Goal: Task Accomplishment & Management: Use online tool/utility

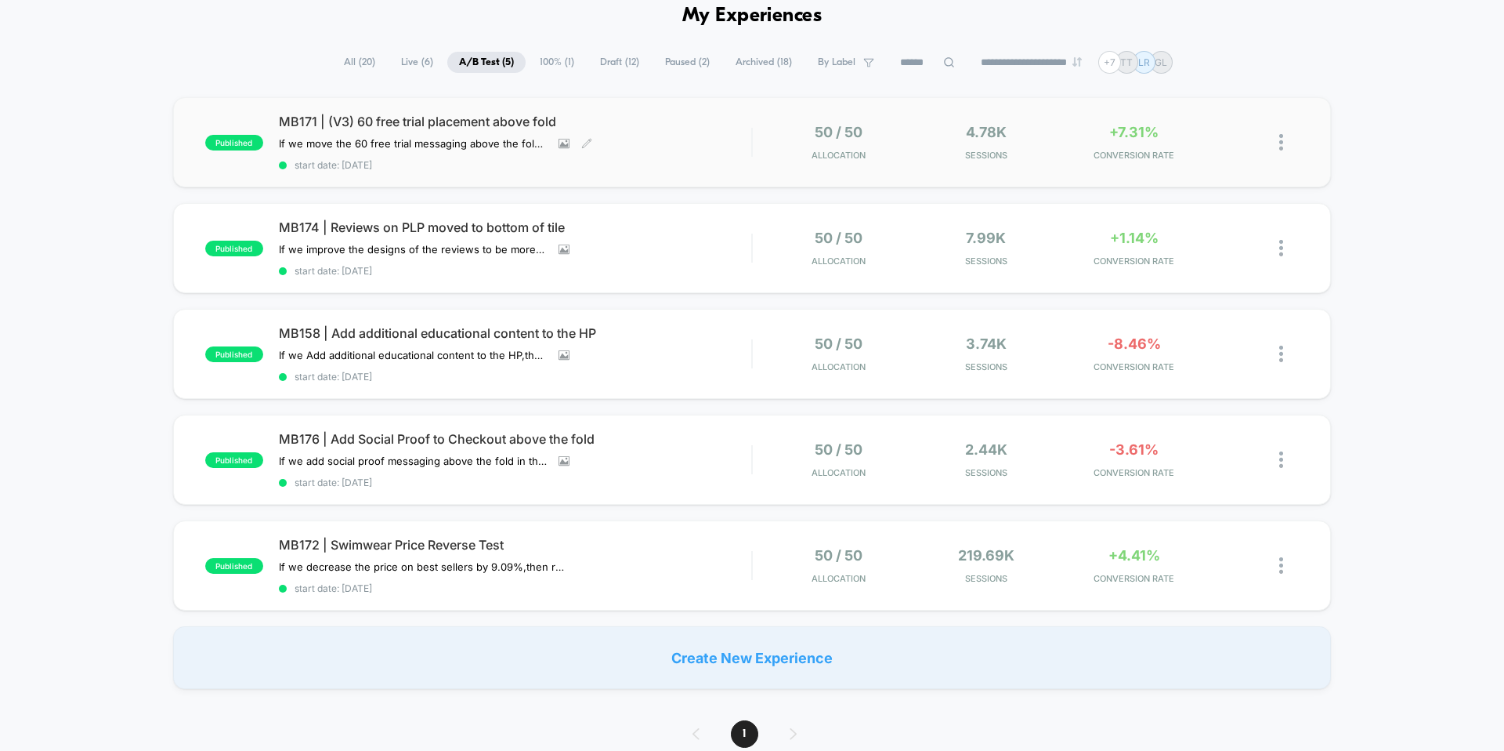
scroll to position [70, 0]
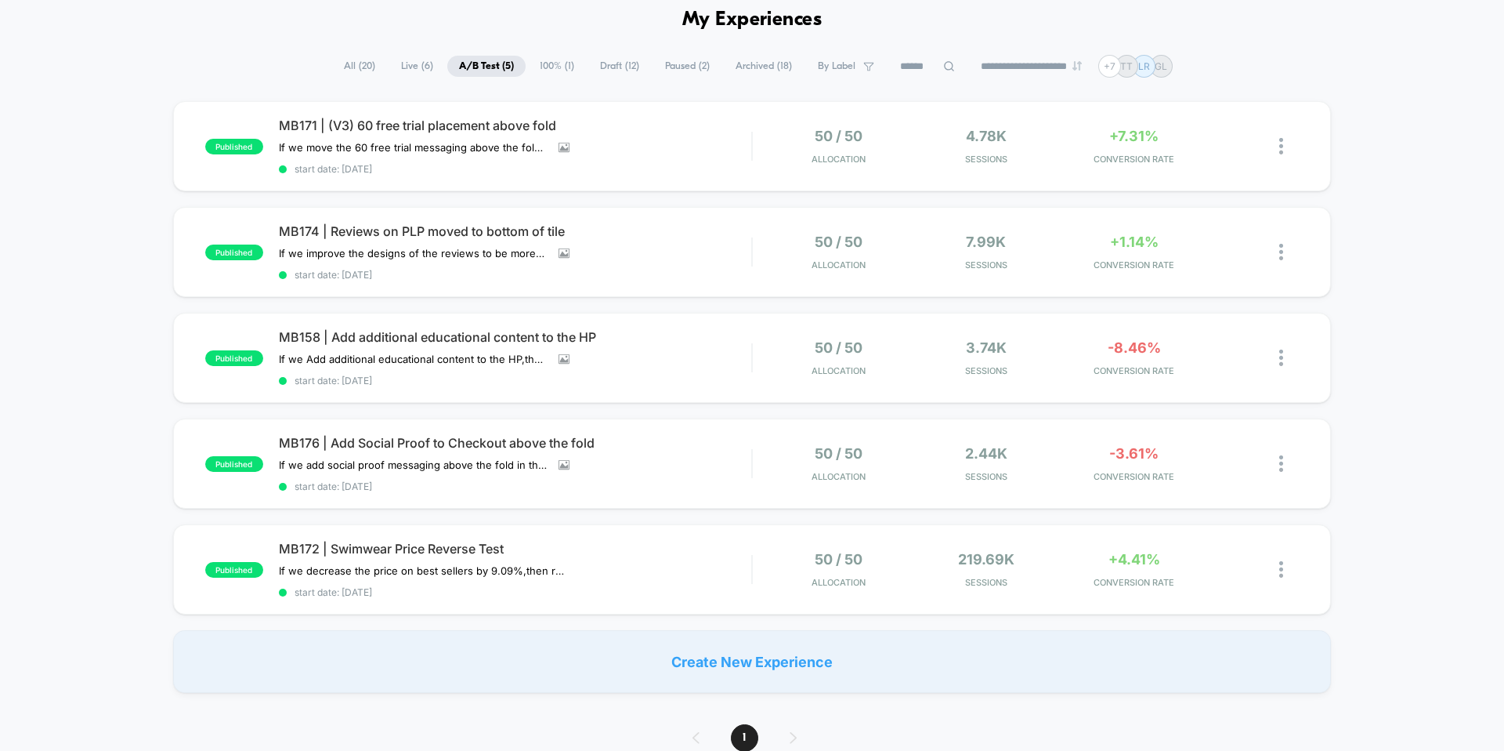
click at [549, 67] on span "100% ( 1 )" at bounding box center [557, 66] width 58 height 21
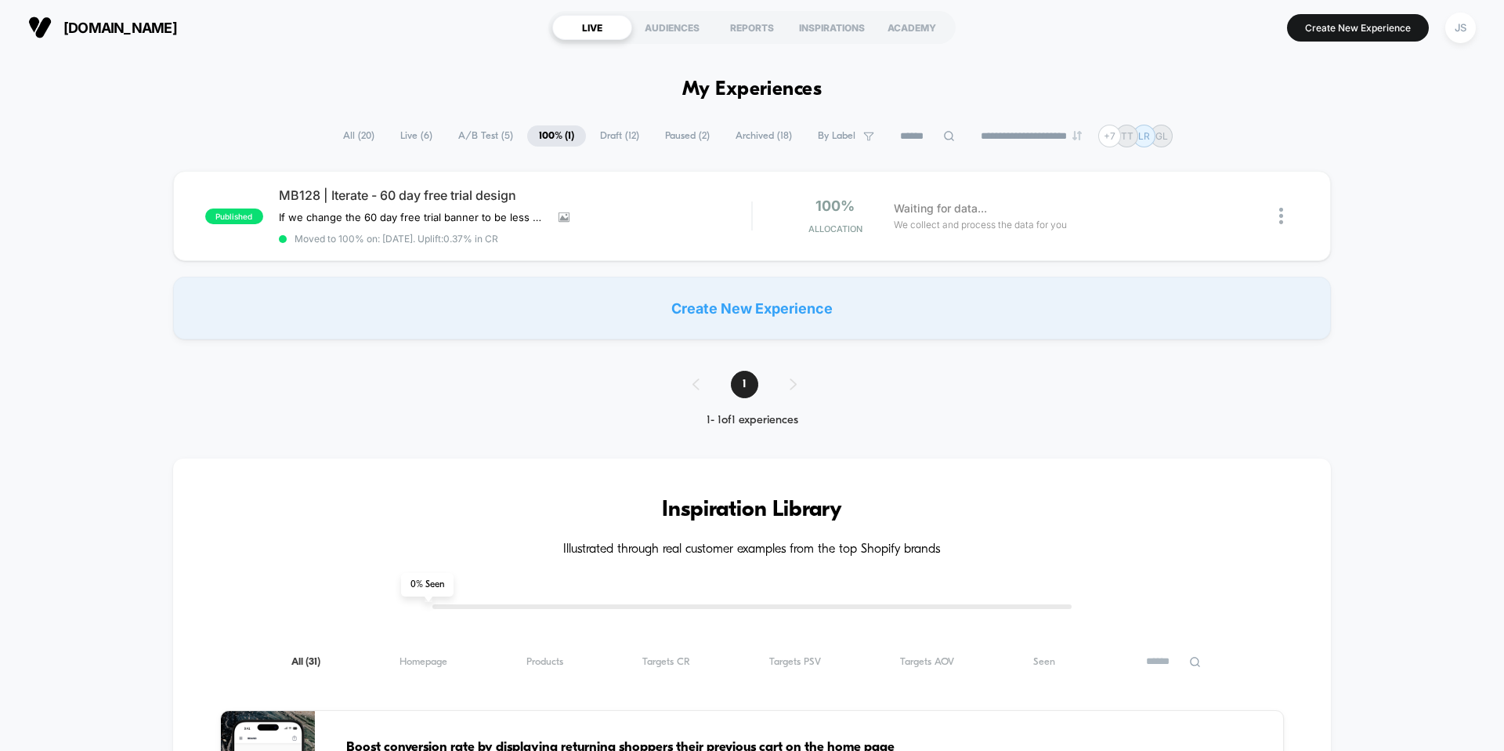
click at [1281, 216] on img at bounding box center [1282, 216] width 4 height 16
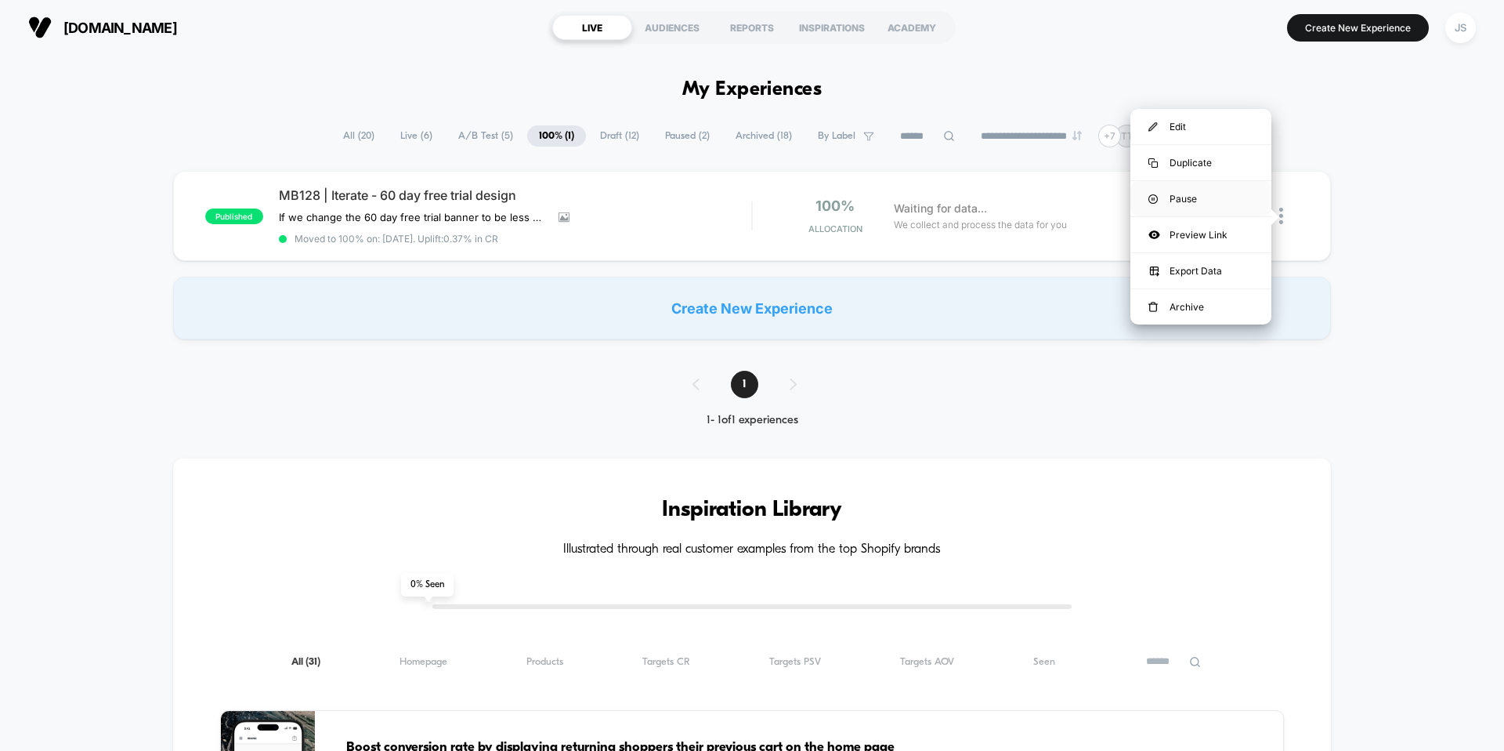
click at [1193, 201] on div "Pause" at bounding box center [1201, 198] width 141 height 35
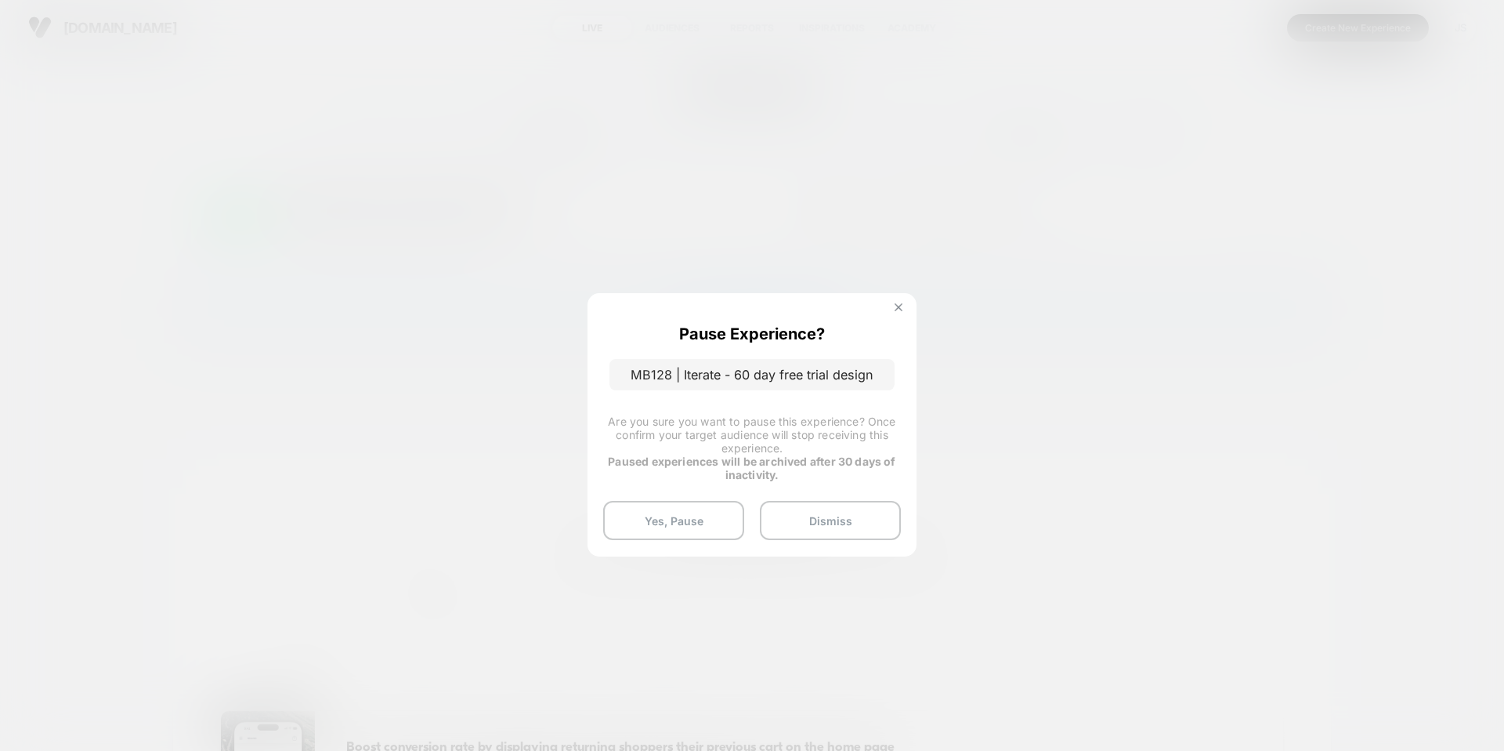
click at [903, 311] on button at bounding box center [898, 308] width 17 height 13
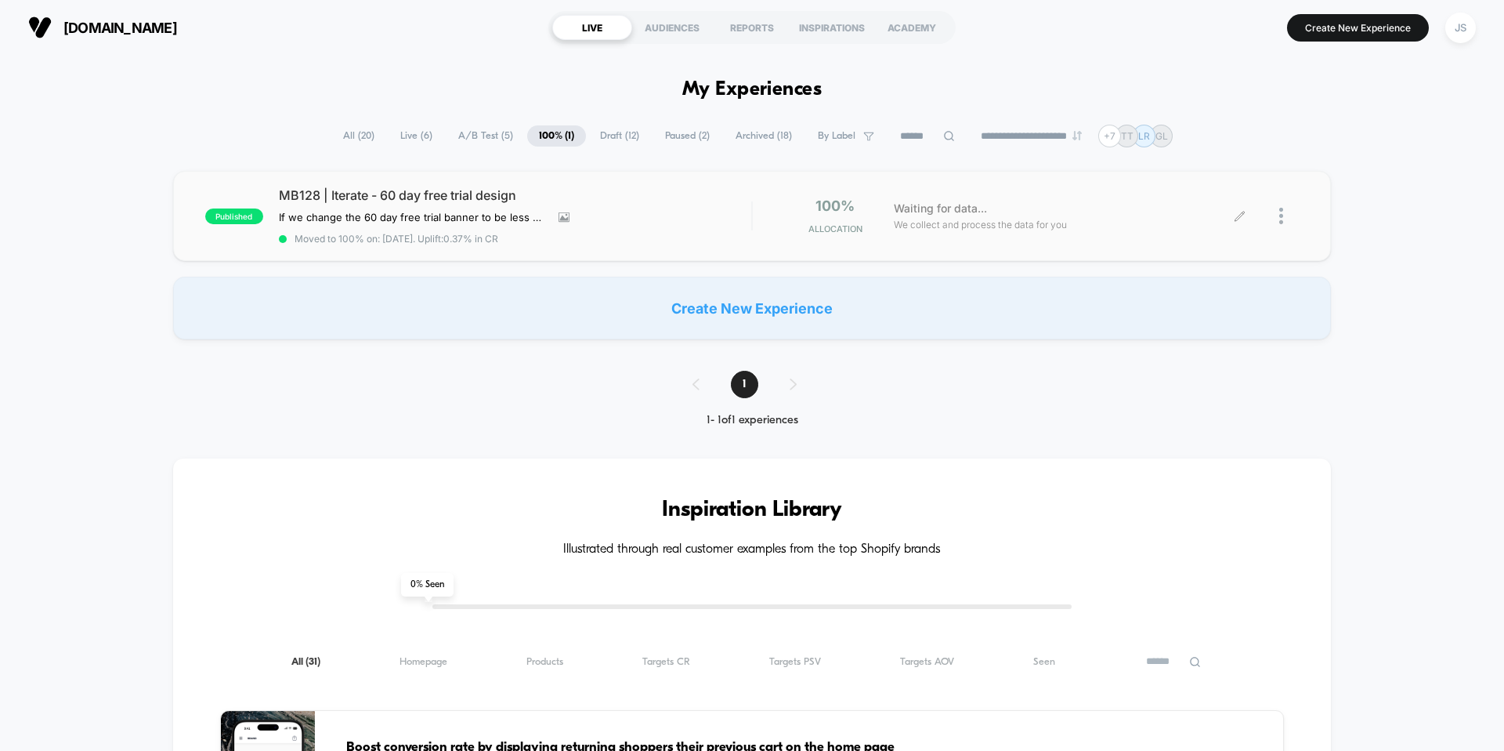
click at [588, 139] on span "Draft ( 12 )" at bounding box center [619, 135] width 63 height 21
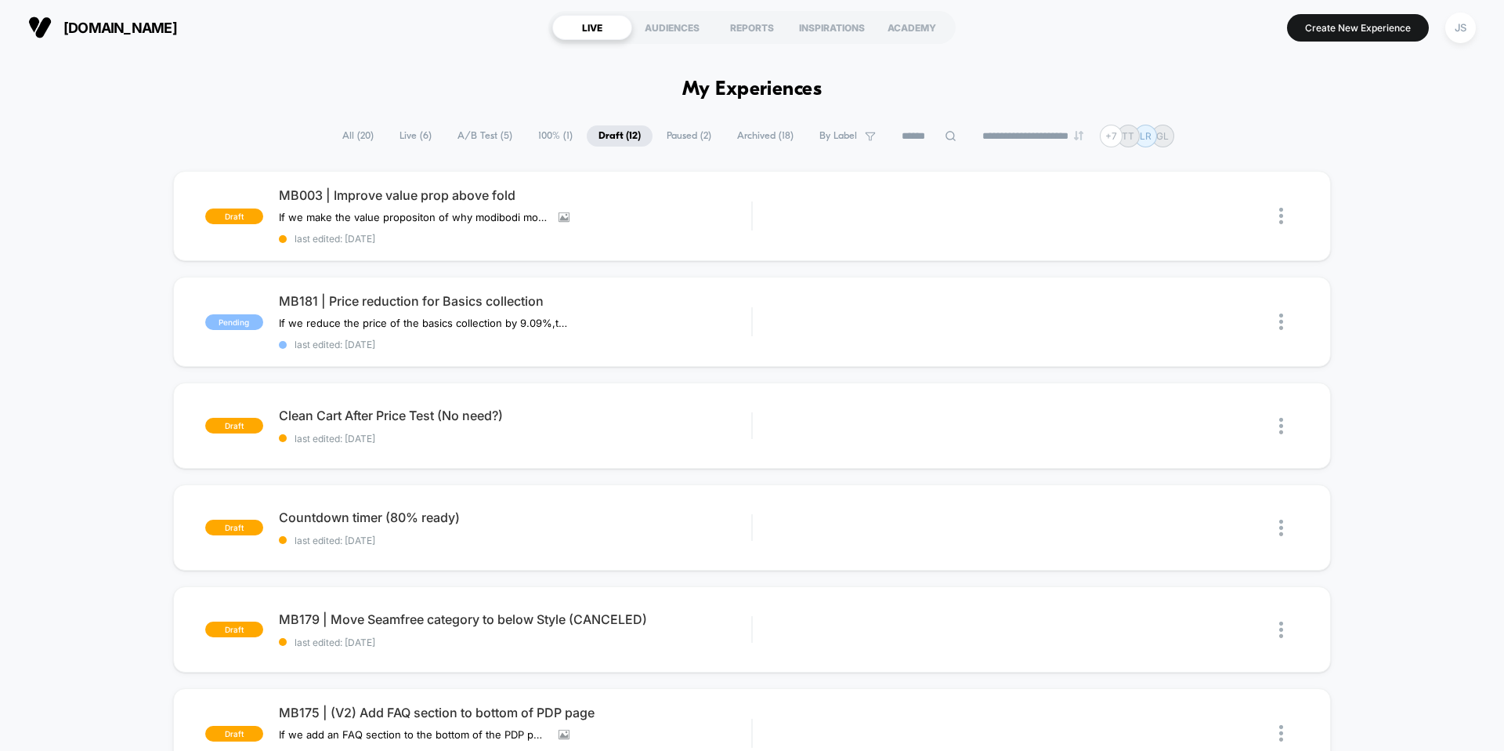
click at [551, 137] on span "100% ( 1 )" at bounding box center [556, 135] width 58 height 21
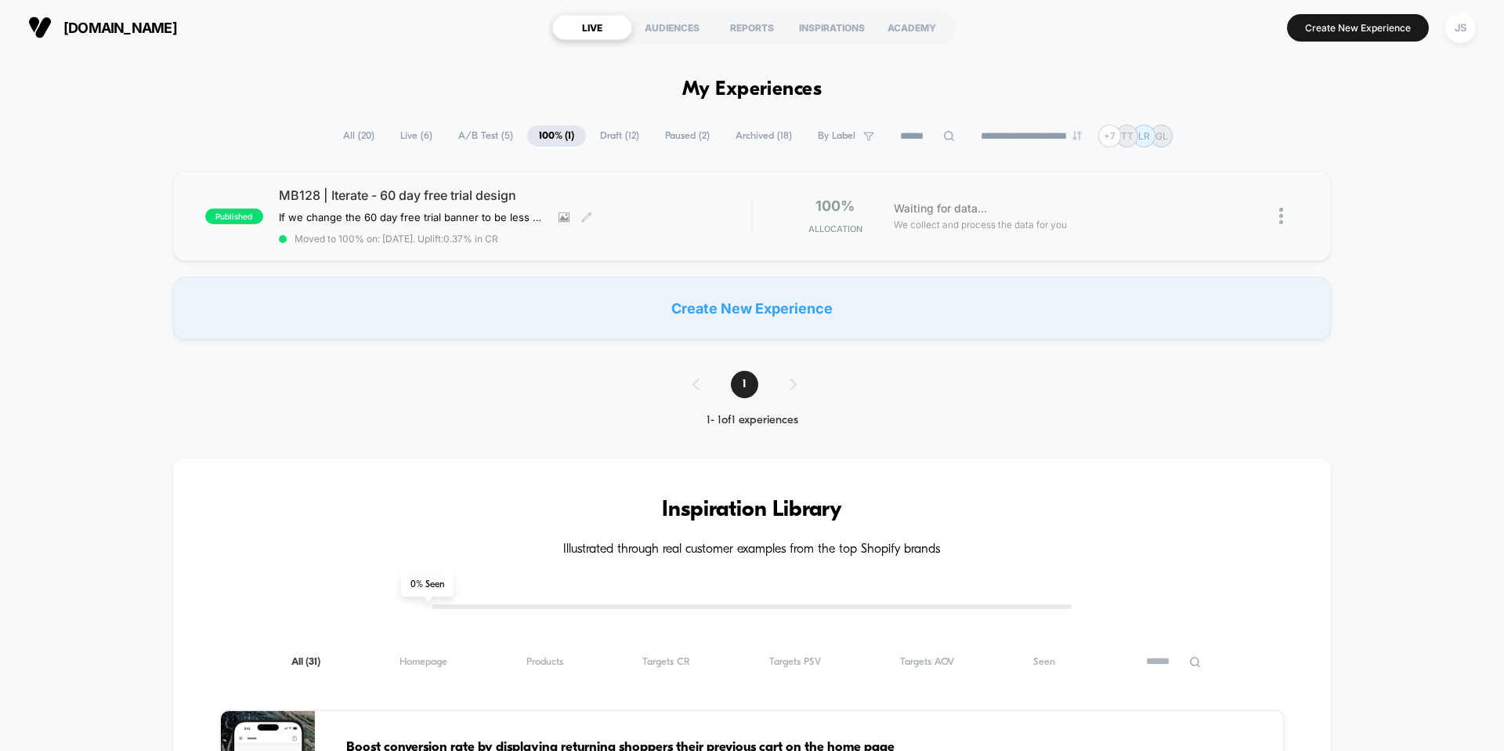
click at [718, 216] on div "MB128 | Iterate - 60 day free trial design If we change the 60 day free trial b…" at bounding box center [515, 215] width 473 height 57
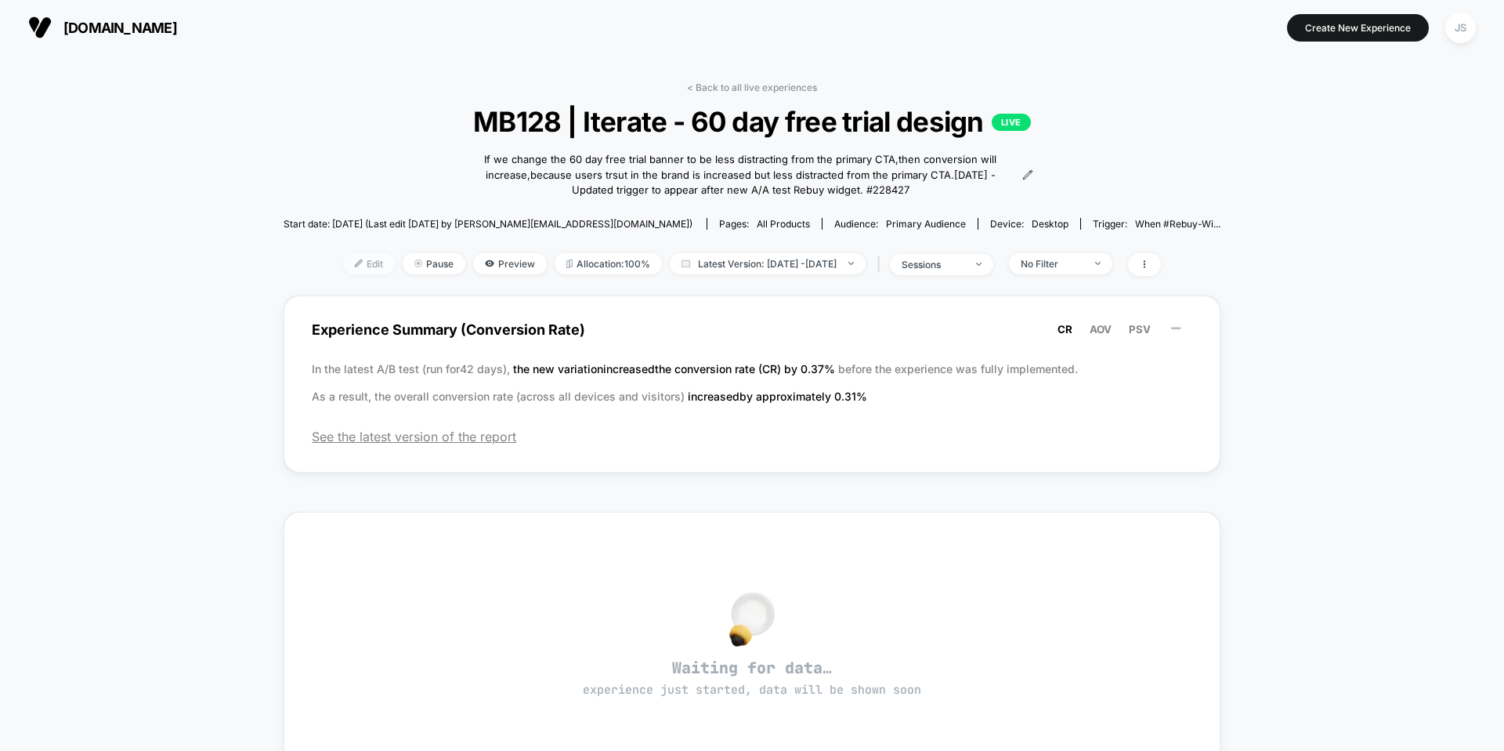
click at [343, 258] on span "Edit" at bounding box center [369, 263] width 52 height 21
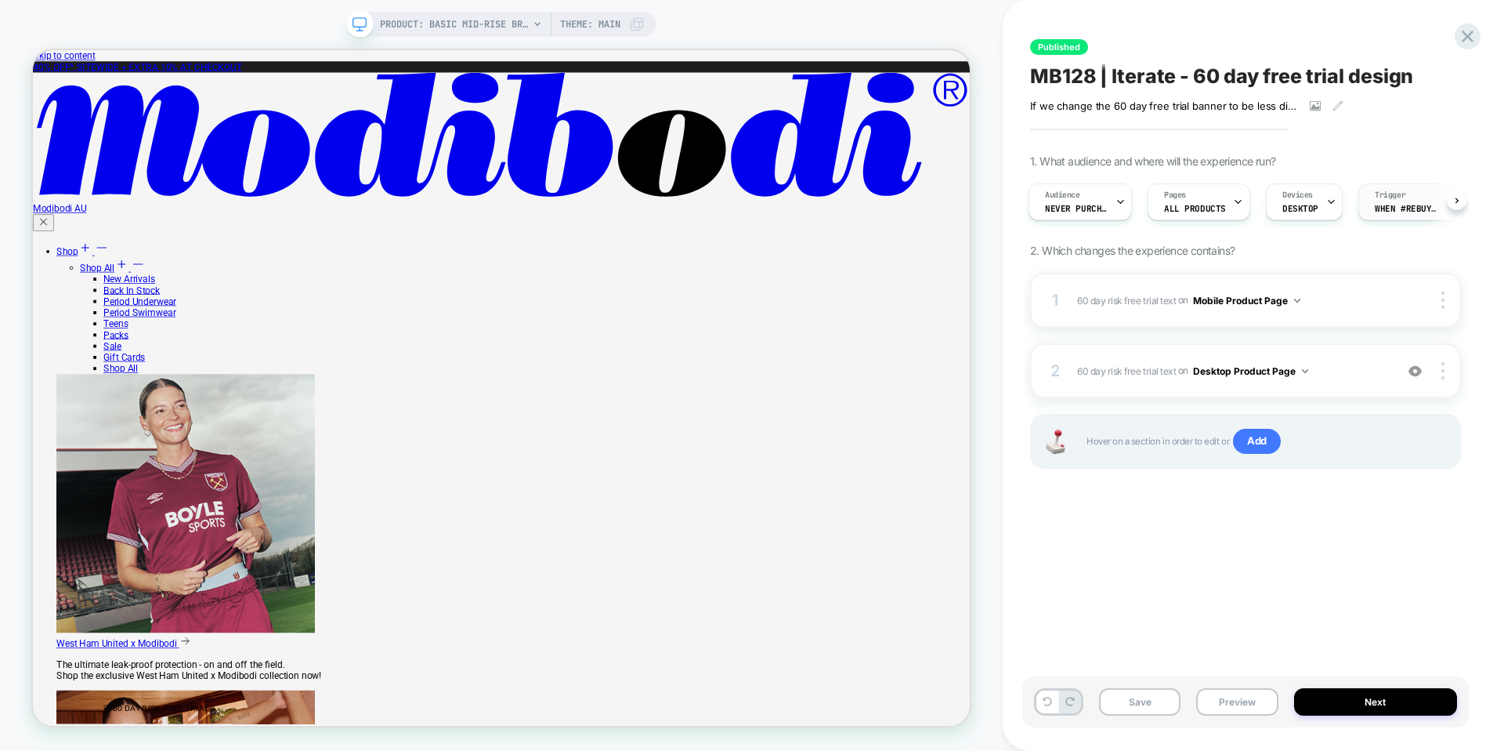
click at [1375, 205] on span "When #rebuy-widget-232636 appears" at bounding box center [1406, 208] width 63 height 11
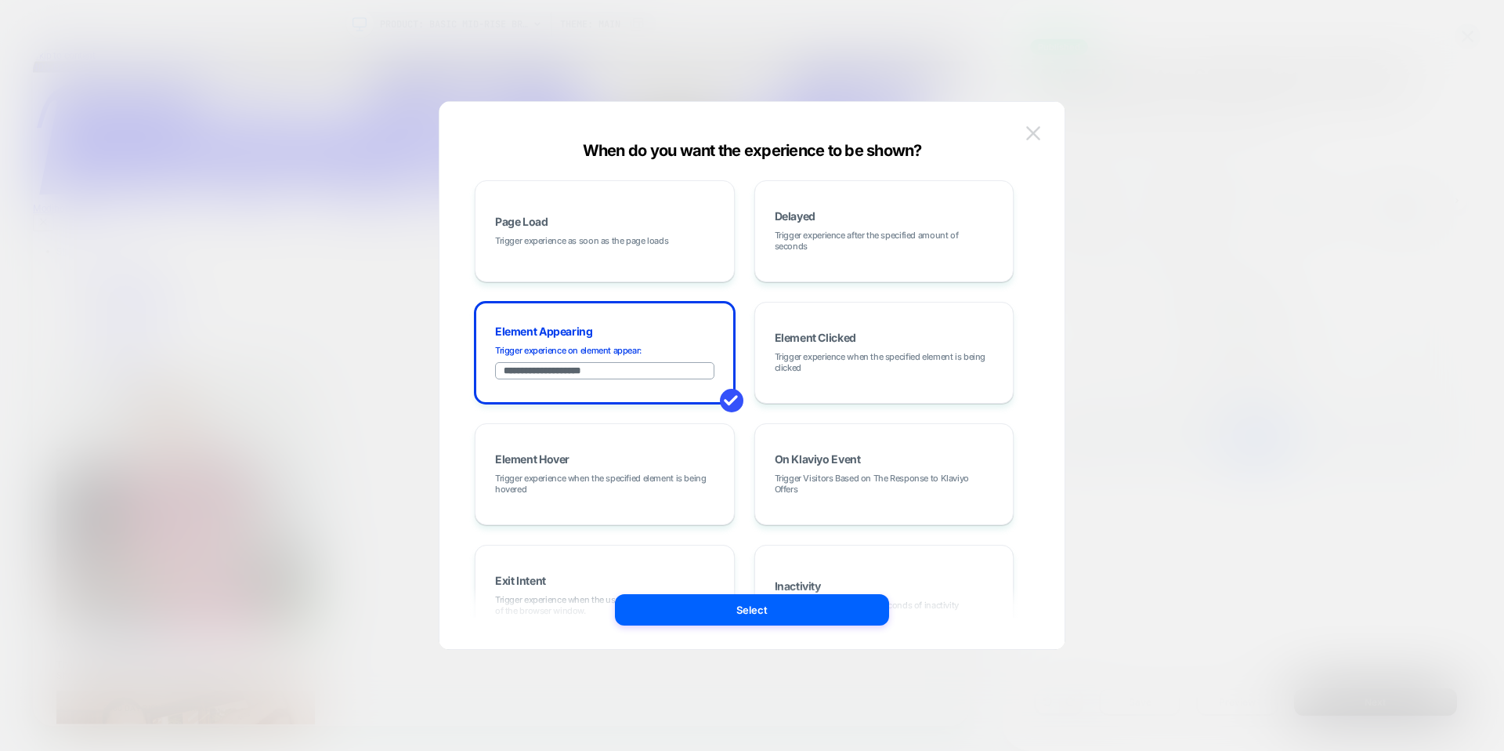
click at [1034, 136] on img at bounding box center [1034, 132] width 14 height 13
